Goal: Task Accomplishment & Management: Manage account settings

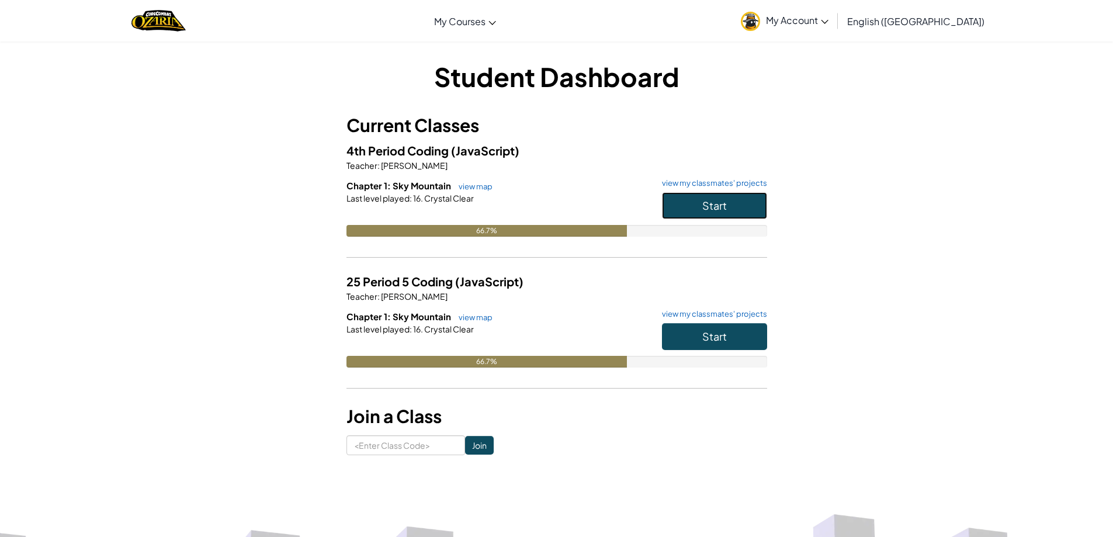
click at [733, 200] on button "Start" at bounding box center [714, 205] width 105 height 27
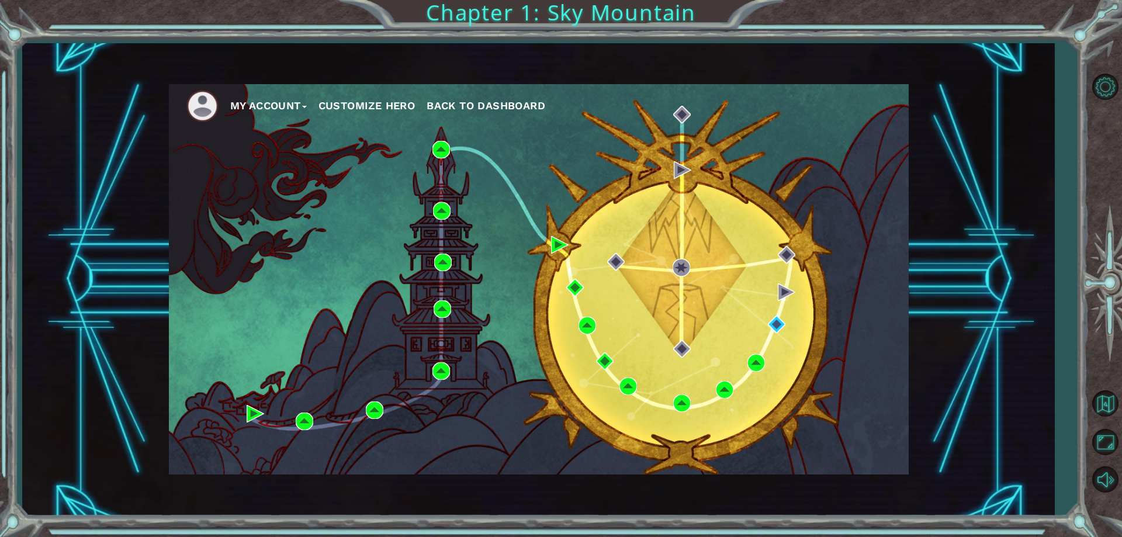
click at [771, 310] on div "My Account Customize Hero Back to Dashboard" at bounding box center [538, 279] width 739 height 390
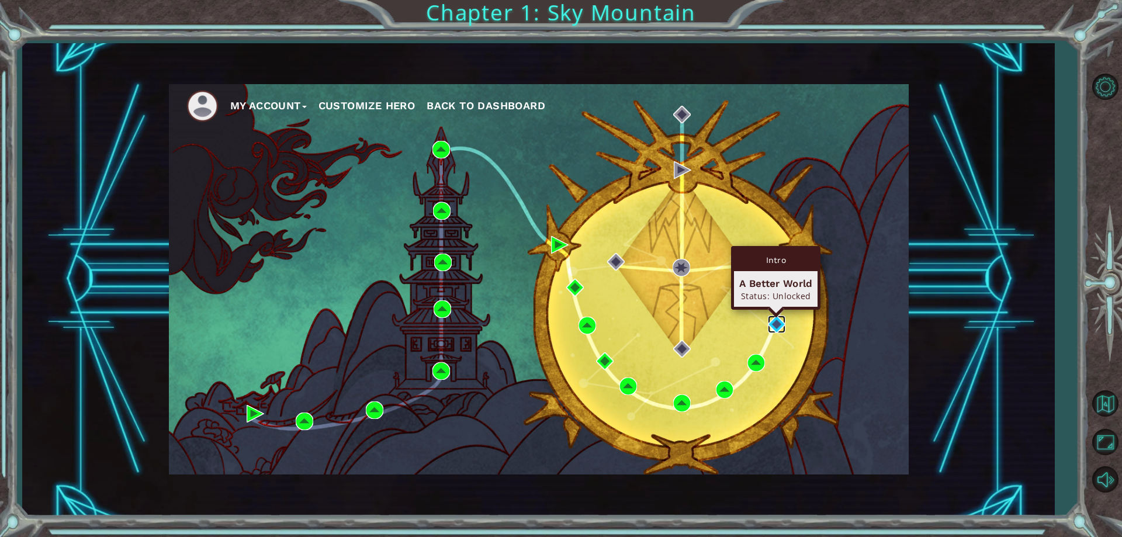
click at [777, 325] on img at bounding box center [777, 324] width 18 height 18
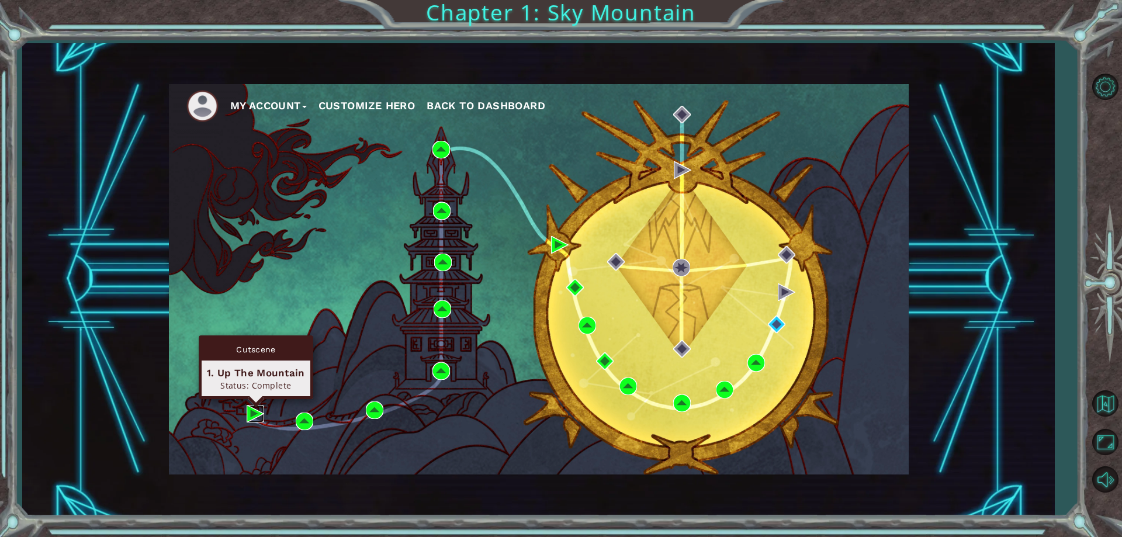
click at [246, 412] on img at bounding box center [255, 414] width 18 height 18
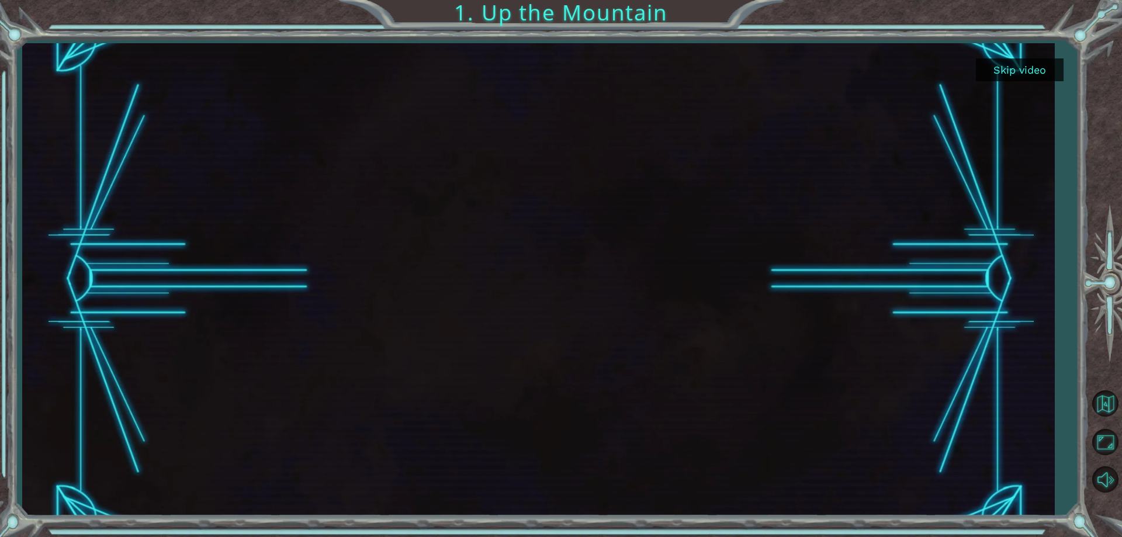
drag, startPoint x: 1019, startPoint y: 78, endPoint x: 1000, endPoint y: 79, distance: 19.3
click at [1018, 78] on button "Skip video" at bounding box center [1019, 69] width 88 height 23
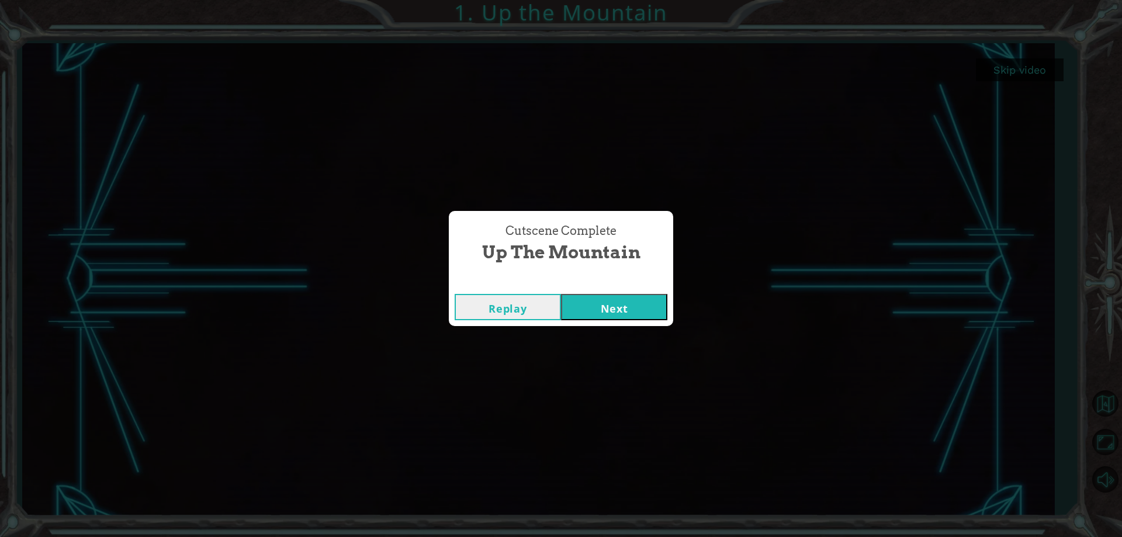
click at [616, 313] on button "Next" at bounding box center [614, 307] width 106 height 26
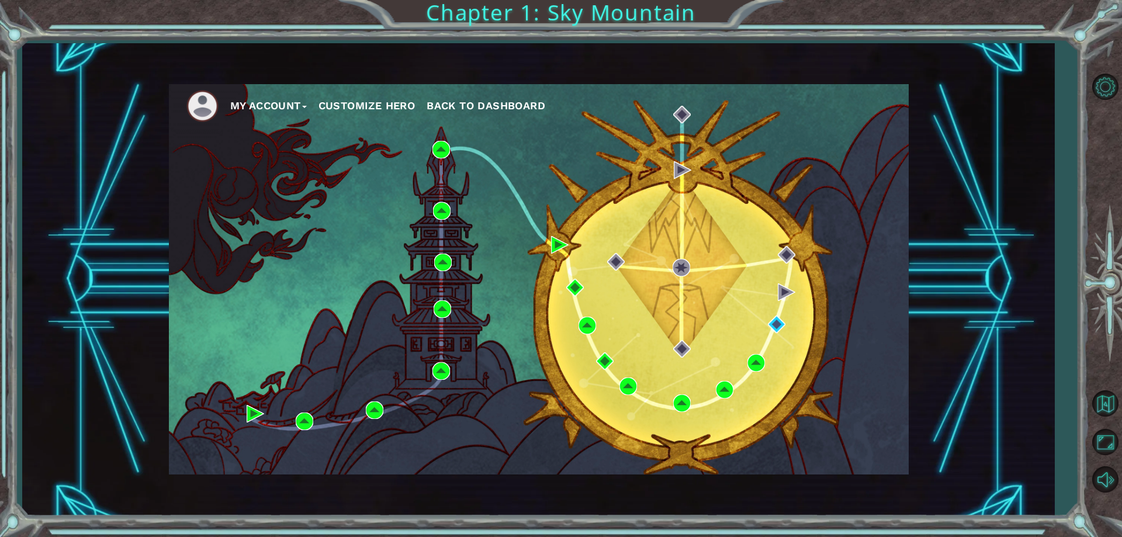
click at [392, 107] on button "Customize Hero" at bounding box center [366, 106] width 97 height 18
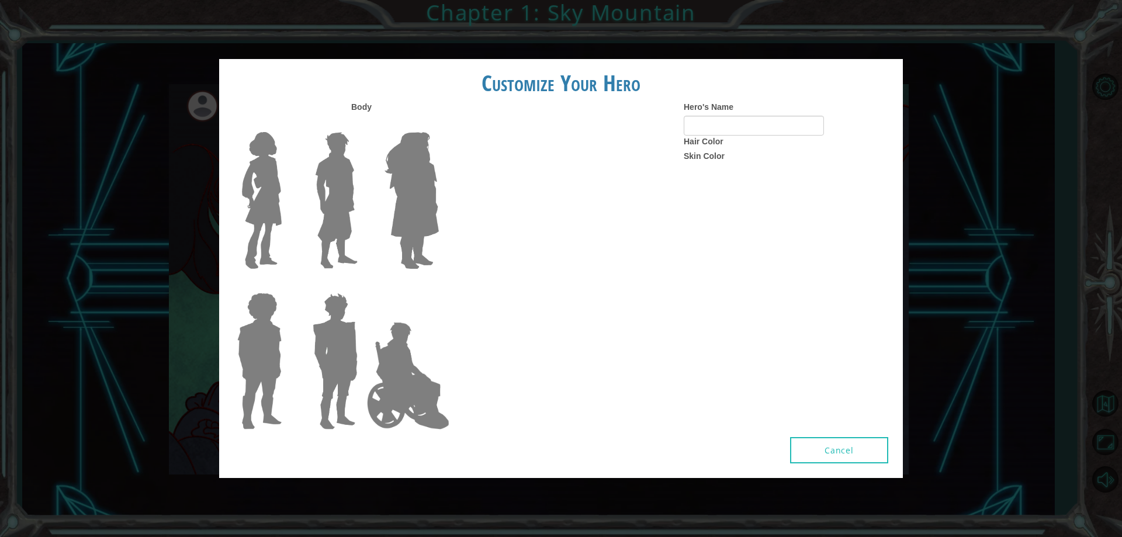
type input "[PERSON_NAME]"
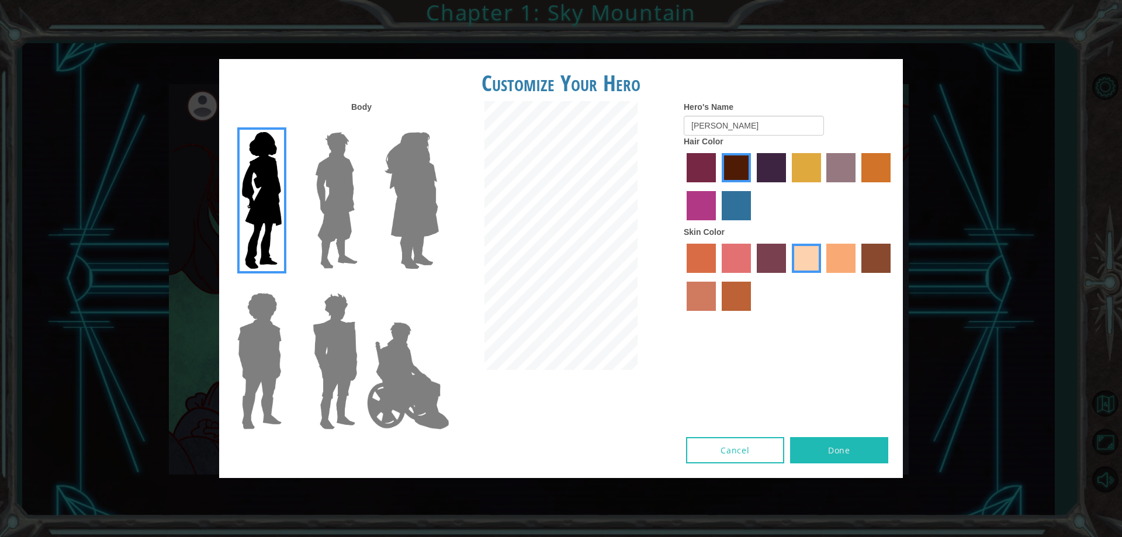
click at [395, 393] on img at bounding box center [408, 375] width 92 height 117
click at [438, 285] on input "Hero Jamie" at bounding box center [438, 285] width 0 height 0
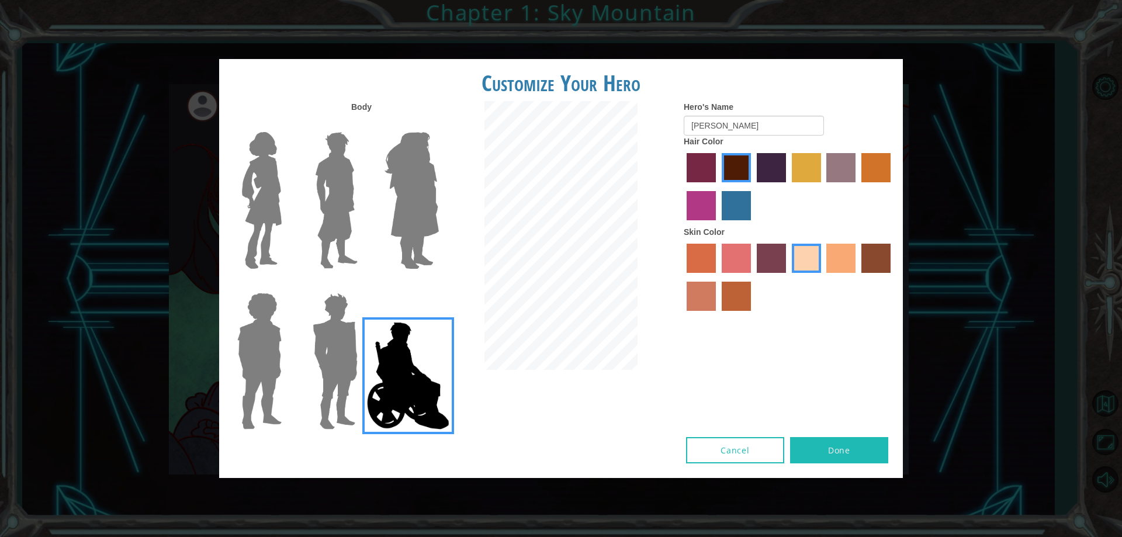
click at [415, 243] on img at bounding box center [412, 200] width 64 height 146
click at [438, 124] on input "Hero Amethyst" at bounding box center [438, 124] width 0 height 0
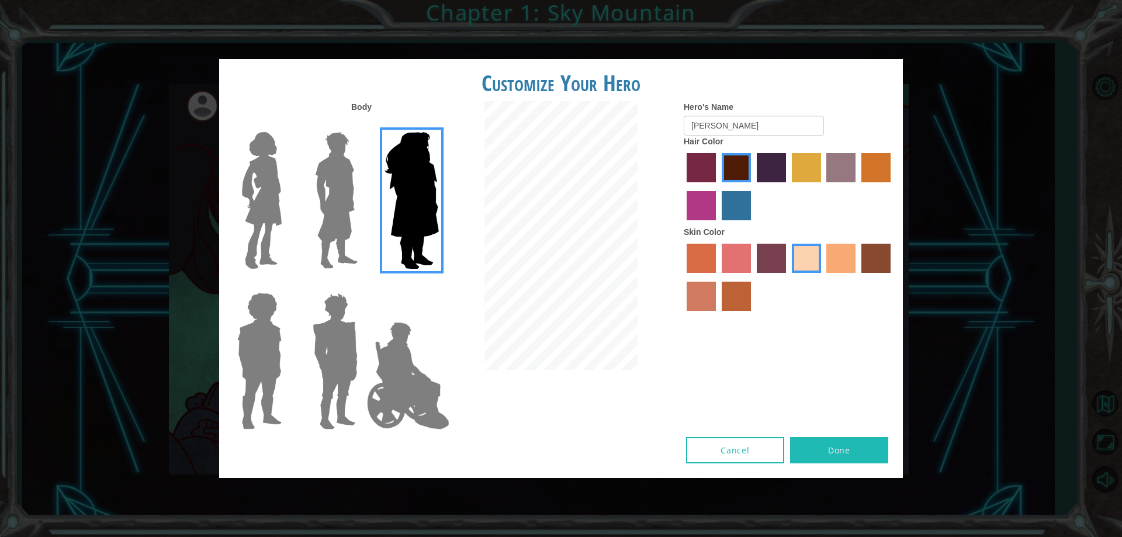
click at [303, 201] on div at bounding box center [333, 196] width 76 height 161
click at [262, 230] on img at bounding box center [261, 200] width 49 height 146
click at [286, 124] on input "Hero Connie" at bounding box center [286, 124] width 0 height 0
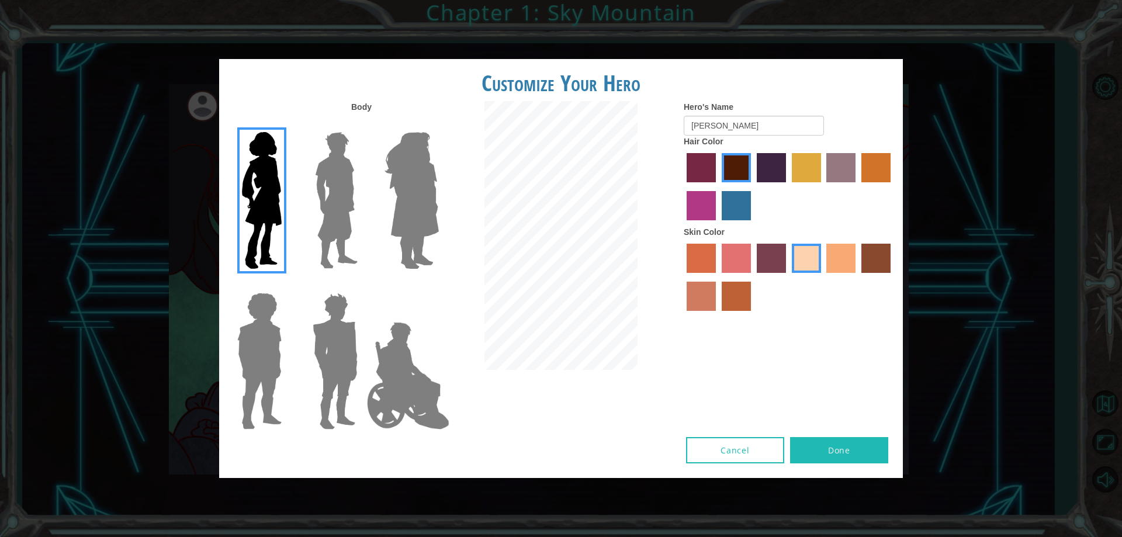
click at [723, 258] on label "froly skin color" at bounding box center [735, 258] width 29 height 29
click at [717, 277] on input "froly skin color" at bounding box center [717, 277] width 0 height 0
click at [813, 273] on div at bounding box center [788, 279] width 210 height 76
click at [827, 265] on label "tacao skin color" at bounding box center [840, 258] width 29 height 29
click at [822, 277] on input "tacao skin color" at bounding box center [822, 277] width 0 height 0
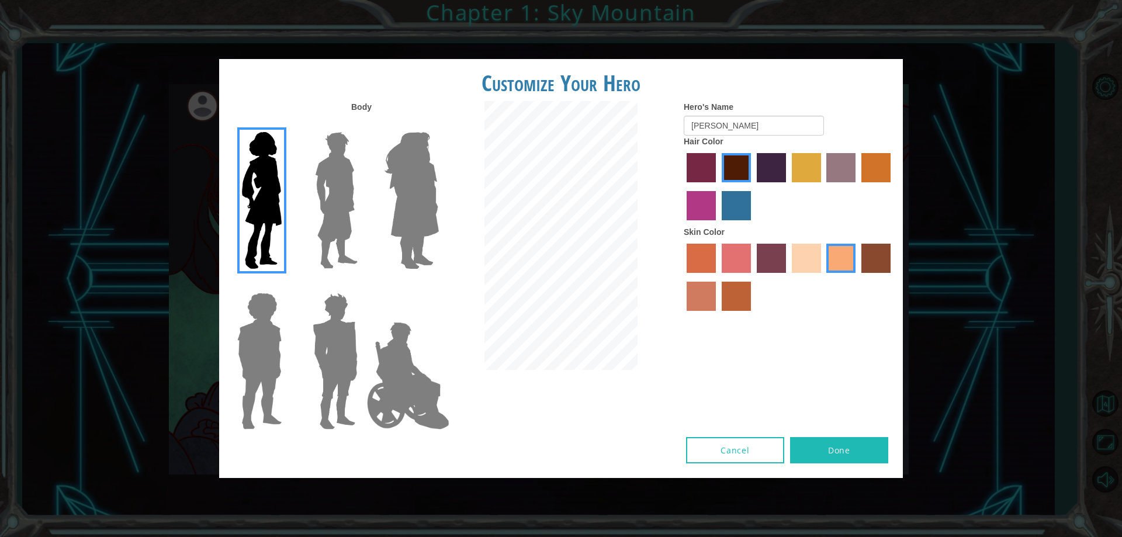
click at [808, 254] on label "sandy beach skin color" at bounding box center [805, 258] width 29 height 29
click at [787, 277] on input "sandy beach skin color" at bounding box center [787, 277] width 0 height 0
click at [772, 178] on label "hot purple hair color" at bounding box center [770, 167] width 29 height 29
click at [752, 186] on input "hot purple hair color" at bounding box center [752, 186] width 0 height 0
click at [706, 173] on label "paprika hair color" at bounding box center [700, 167] width 29 height 29
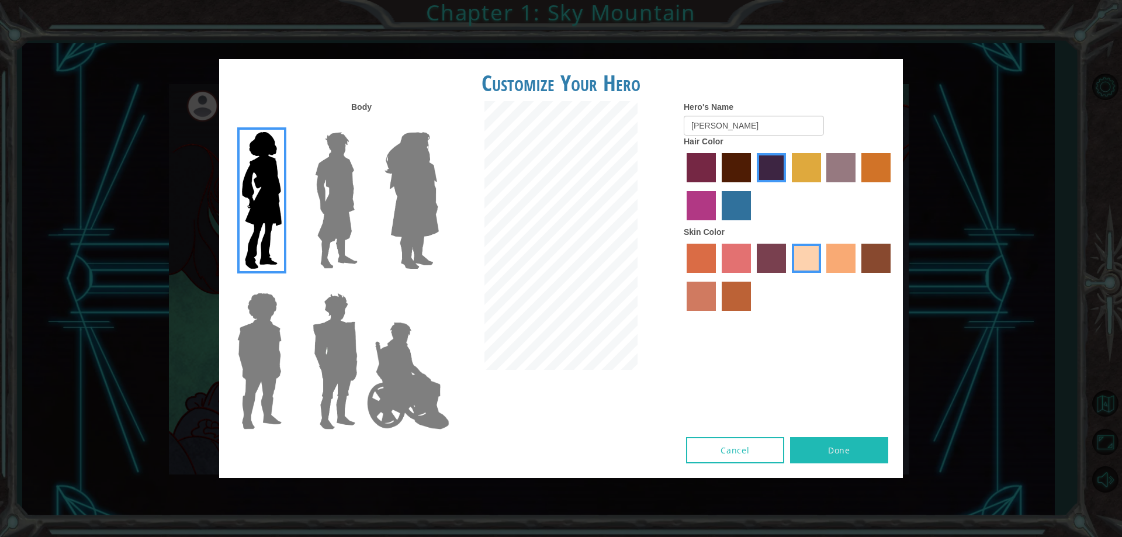
click at [682, 186] on input "paprika hair color" at bounding box center [682, 186] width 0 height 0
click at [769, 180] on label "hot purple hair color" at bounding box center [770, 167] width 29 height 29
click at [752, 186] on input "hot purple hair color" at bounding box center [752, 186] width 0 height 0
click at [739, 175] on label "maroon hair color" at bounding box center [735, 167] width 29 height 29
click at [717, 186] on input "maroon hair color" at bounding box center [717, 186] width 0 height 0
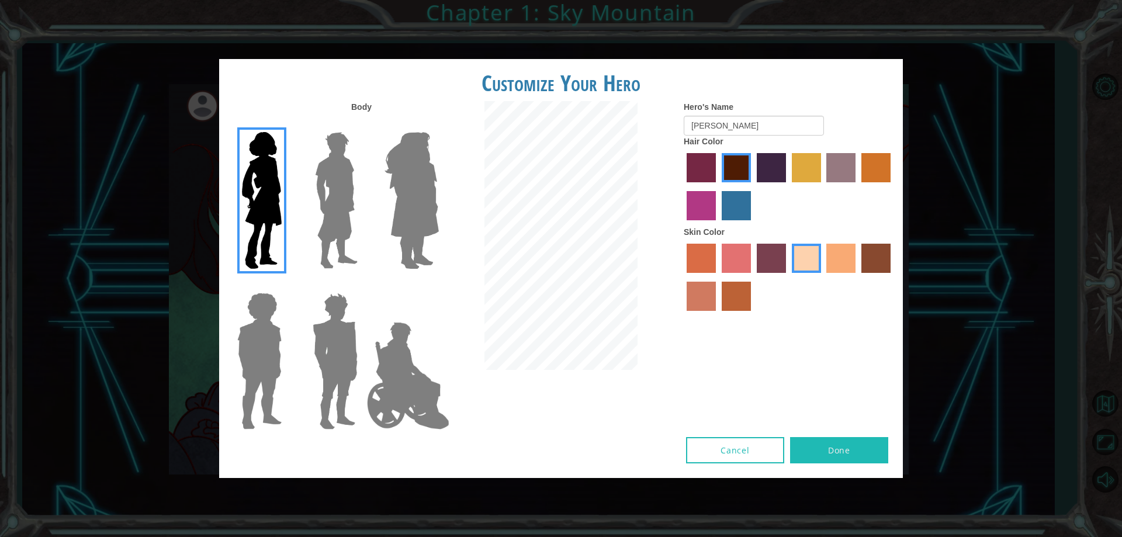
drag, startPoint x: 851, startPoint y: 462, endPoint x: 843, endPoint y: 456, distance: 10.4
click at [843, 456] on button "Done" at bounding box center [839, 450] width 98 height 26
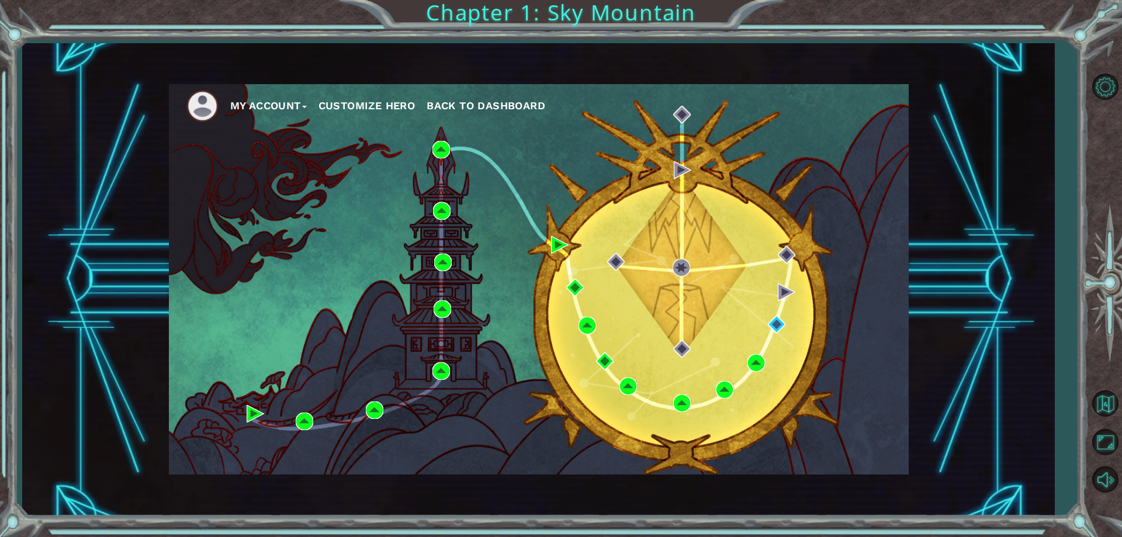
click at [384, 100] on button "Customize Hero" at bounding box center [366, 106] width 97 height 18
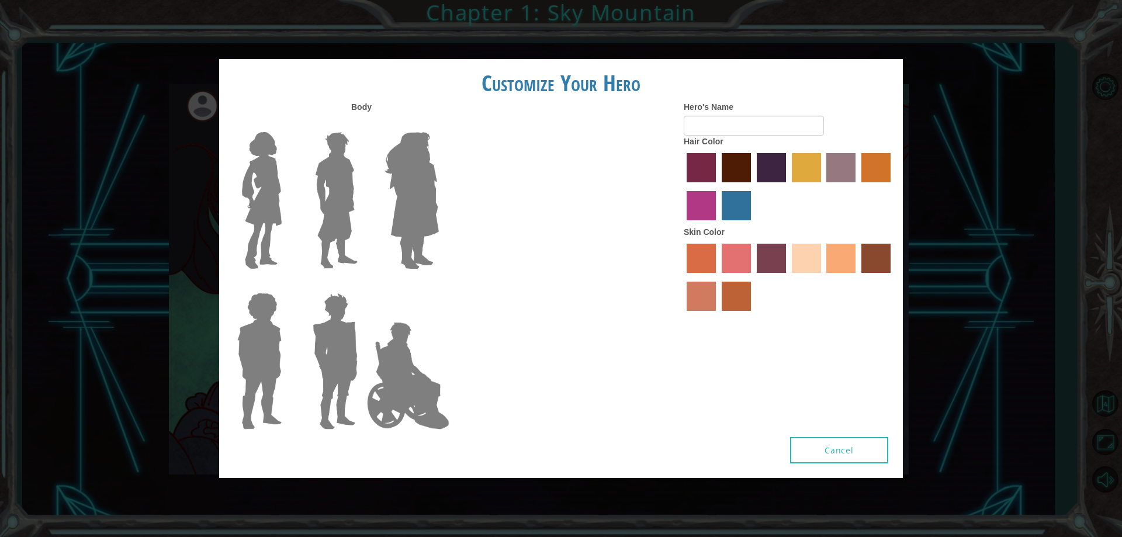
type input "[PERSON_NAME]"
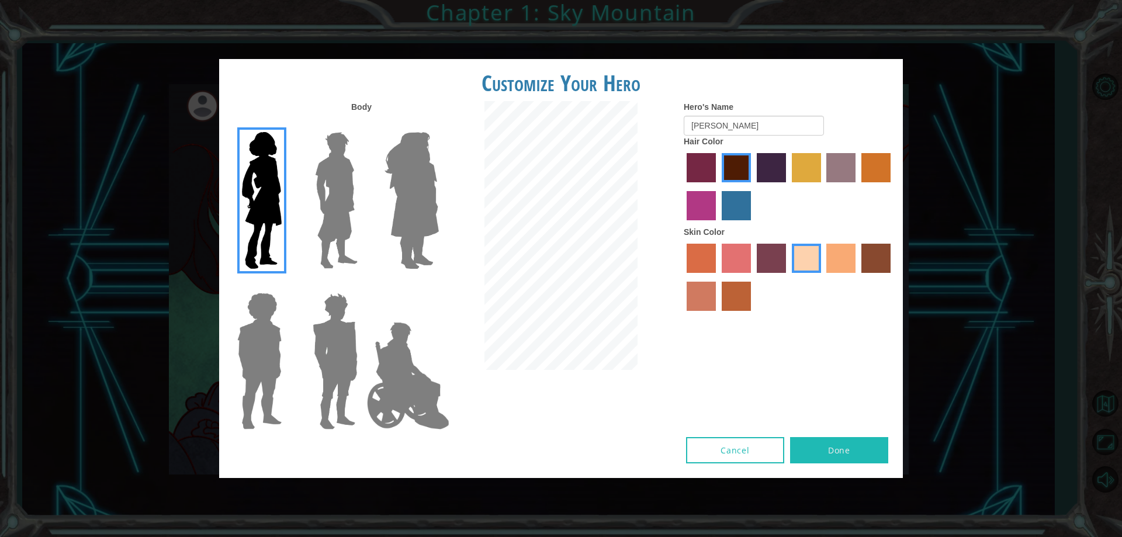
drag, startPoint x: 739, startPoint y: 456, endPoint x: 763, endPoint y: 454, distance: 24.0
click at [744, 456] on button "Cancel" at bounding box center [735, 450] width 98 height 26
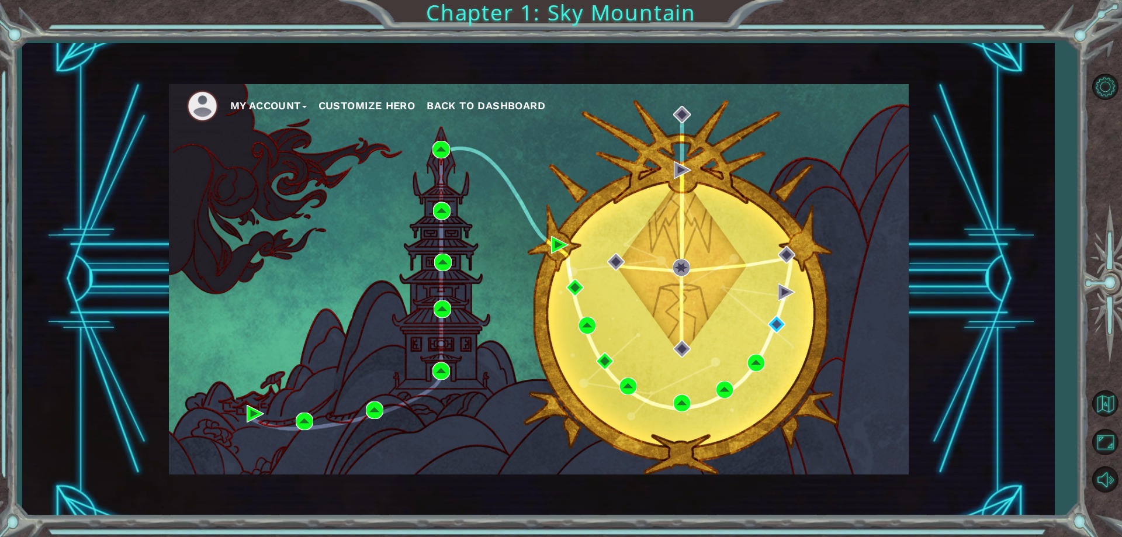
click at [277, 93] on ul "My Account Customize Hero Back to Dashboard" at bounding box center [547, 106] width 722 height 32
click at [277, 96] on ul "My Account Customize Hero Back to Dashboard" at bounding box center [547, 106] width 722 height 32
click at [283, 105] on button "My Account" at bounding box center [268, 106] width 77 height 18
click at [281, 144] on li "Logout" at bounding box center [282, 148] width 88 height 13
click at [260, 143] on button "Logout" at bounding box center [258, 148] width 41 height 13
